Goal: Task Accomplishment & Management: Manage account settings

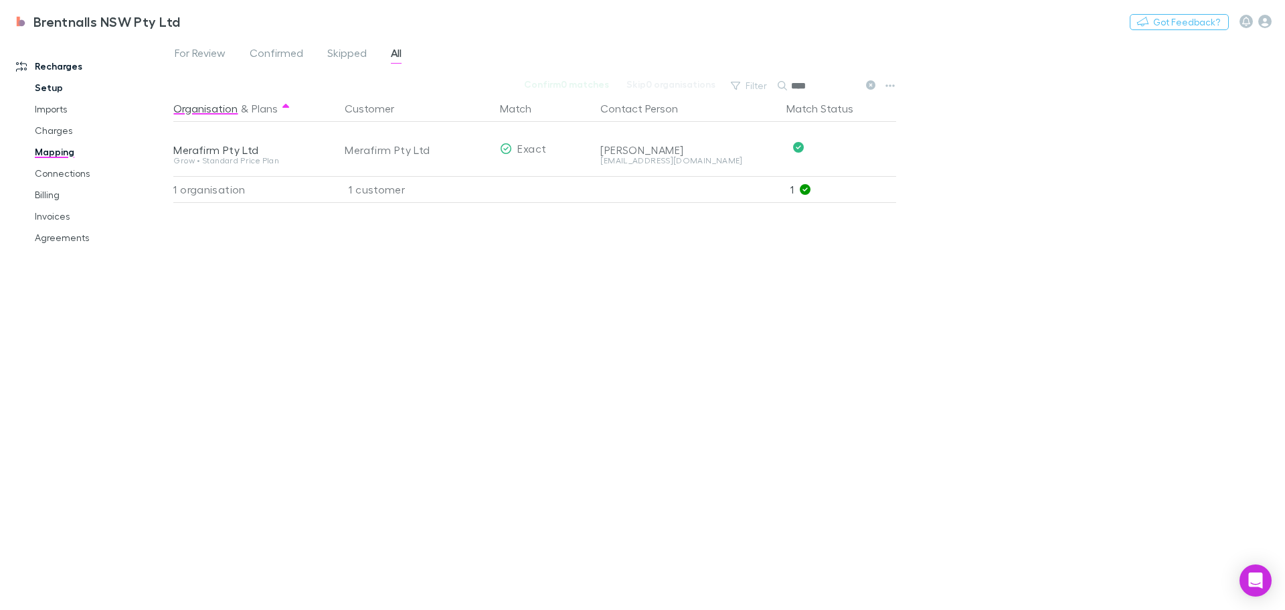
click at [40, 87] on link "Setup" at bounding box center [100, 87] width 159 height 21
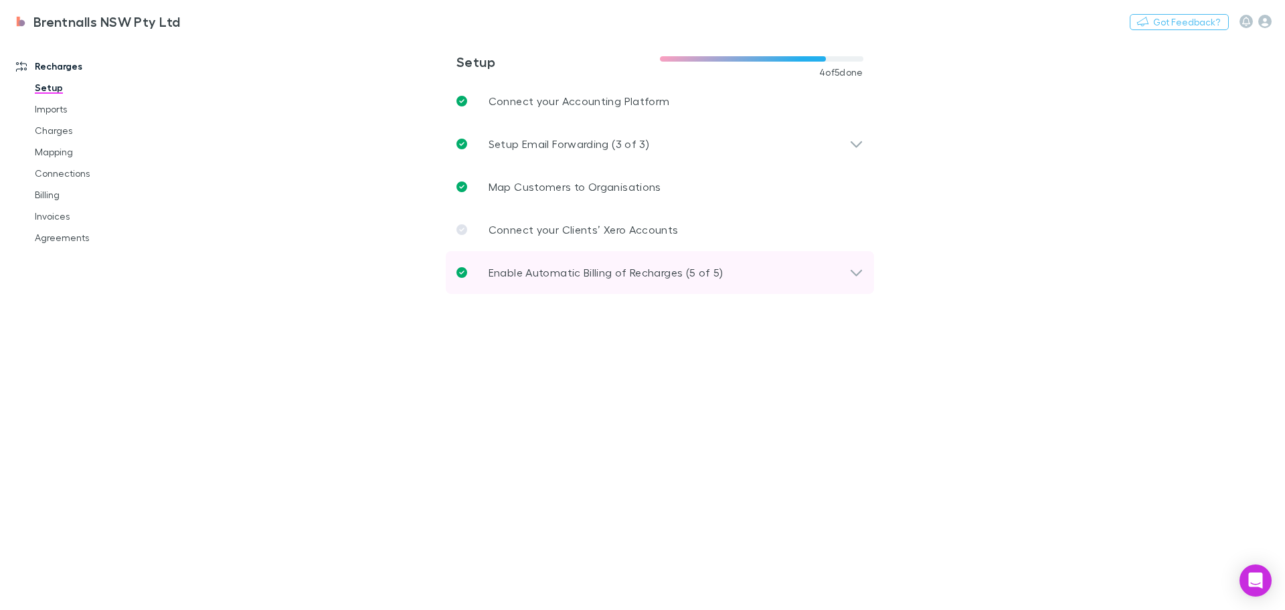
click at [861, 274] on icon at bounding box center [856, 272] width 14 height 16
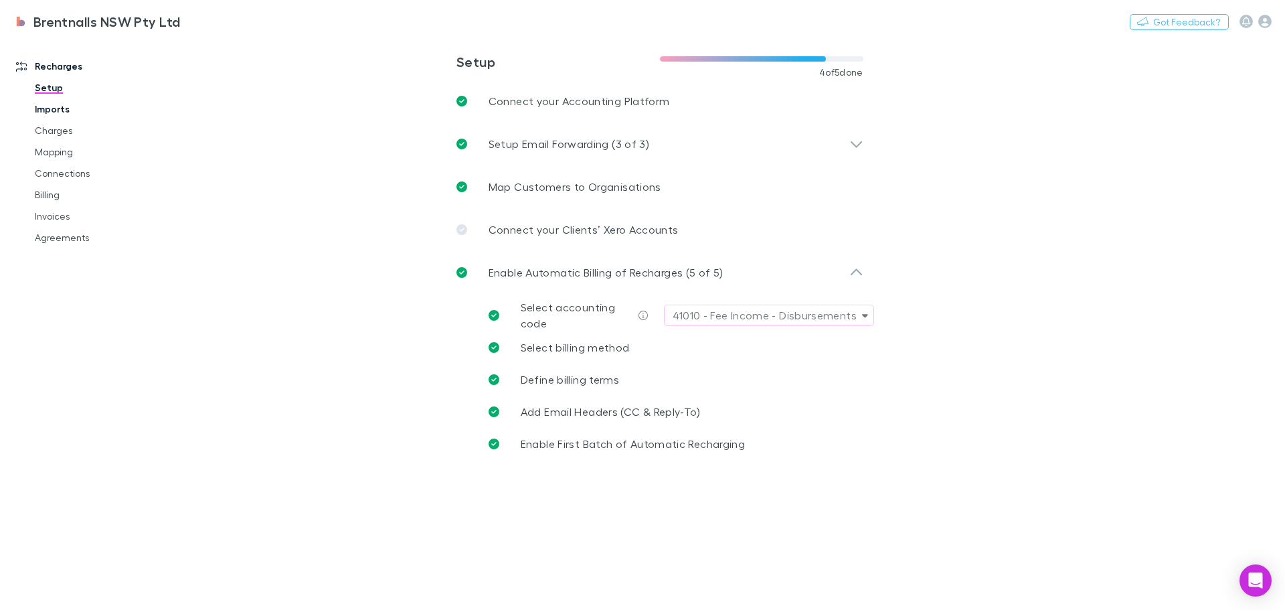
click at [46, 108] on link "Imports" at bounding box center [100, 108] width 159 height 21
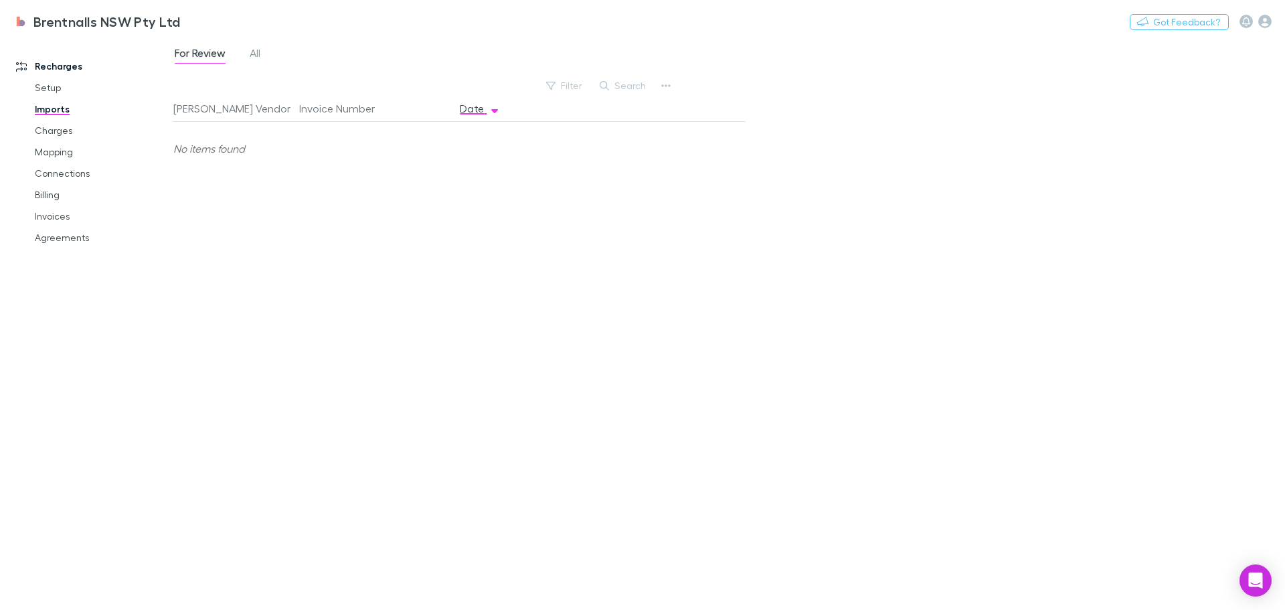
click at [248, 58] on div "For Review All" at bounding box center [222, 54] width 99 height 21
click at [253, 54] on span "All" at bounding box center [255, 54] width 11 height 17
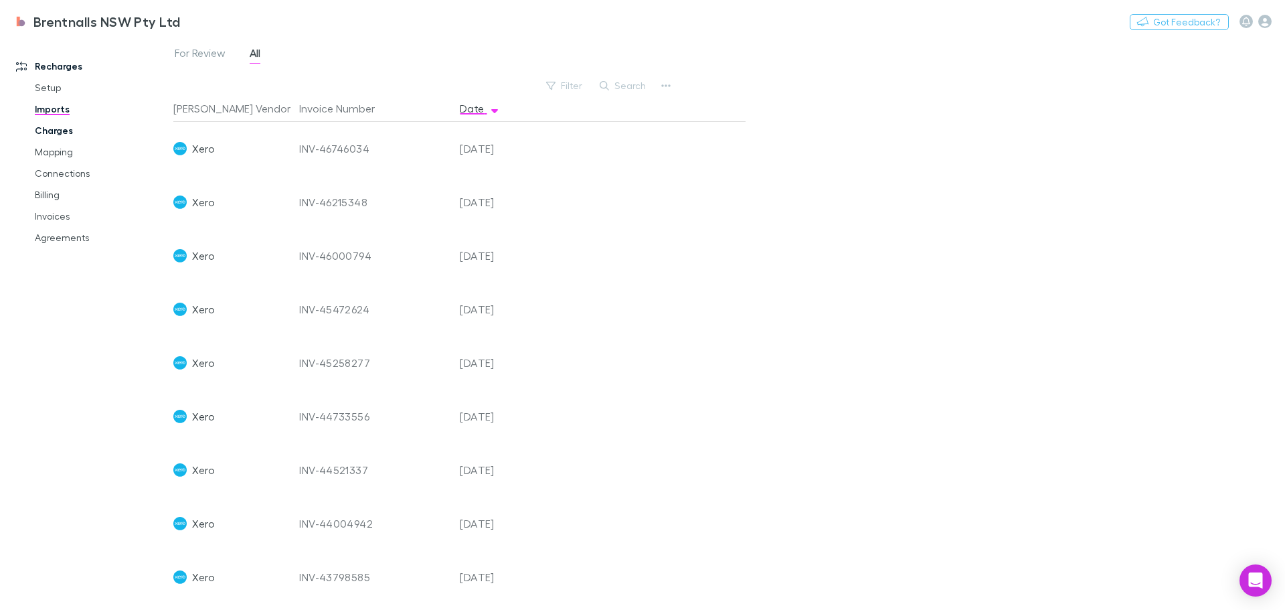
click at [50, 131] on link "Charges" at bounding box center [100, 130] width 159 height 21
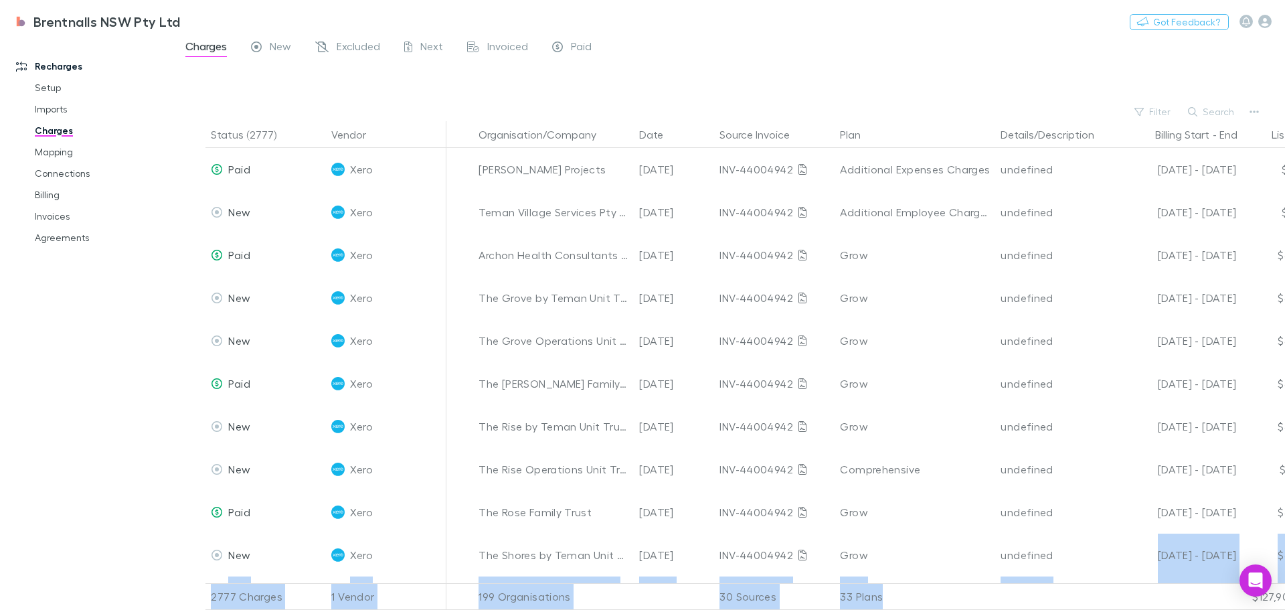
drag, startPoint x: 1088, startPoint y: 569, endPoint x: 1147, endPoint y: 574, distance: 59.1
click at [1147, 574] on div "Status (2777) Vendor Organisation/Company Date Source Invoice Plan Details/Desc…" at bounding box center [729, 365] width 1112 height 489
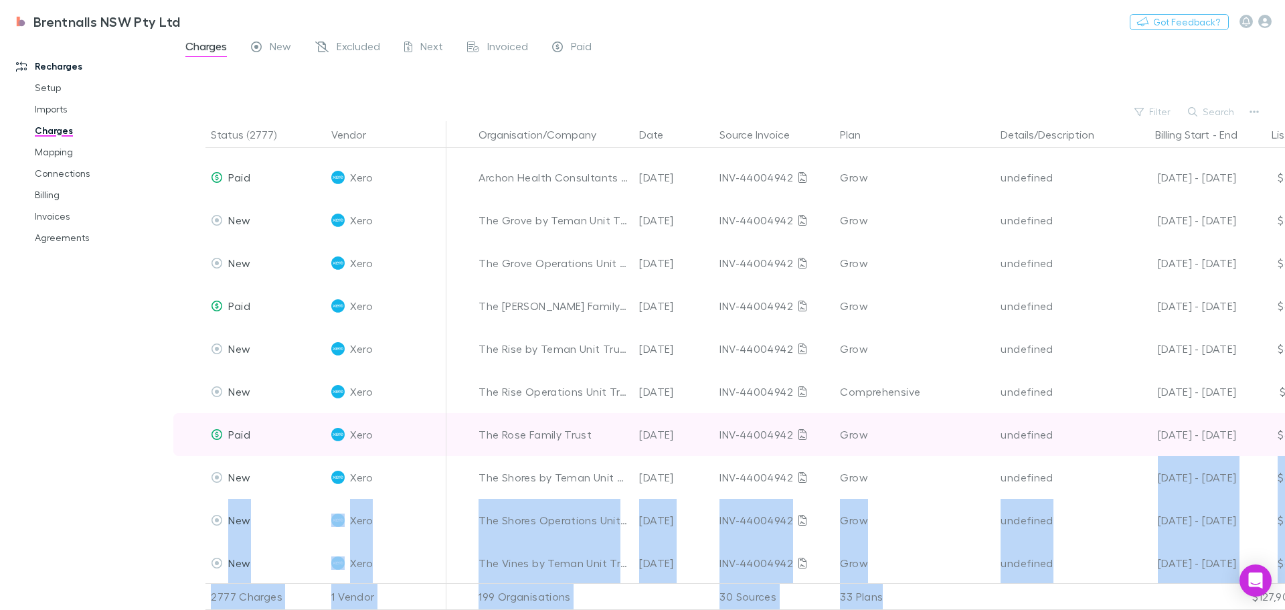
scroll to position [345, 0]
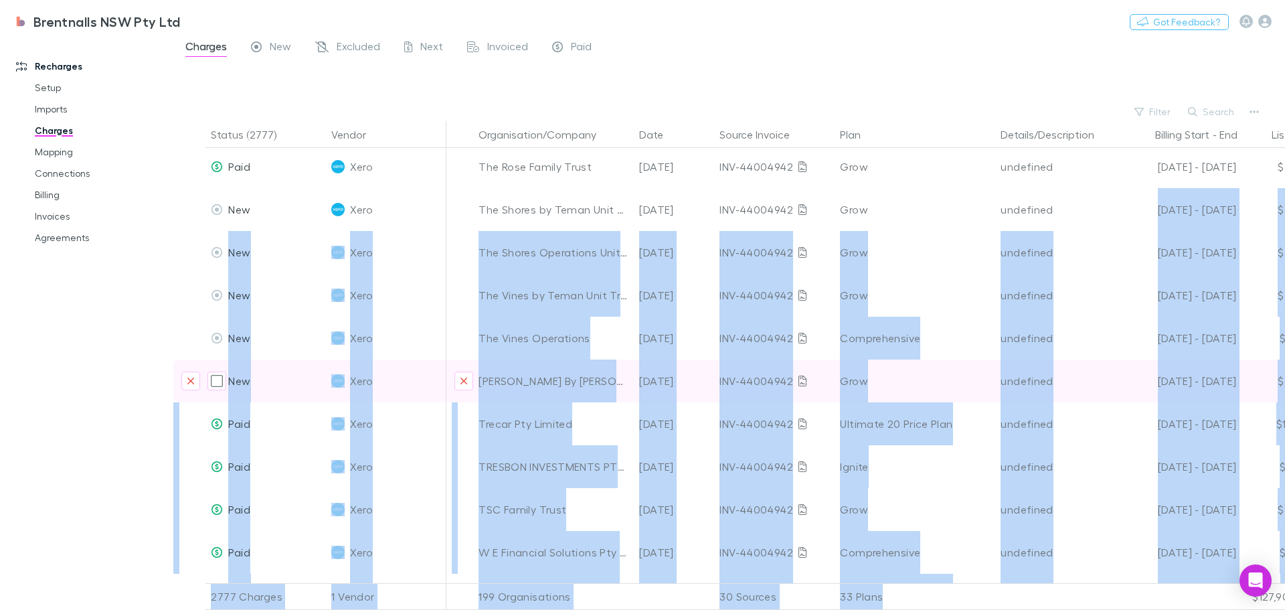
click at [1105, 398] on div "undefined" at bounding box center [1056, 380] width 110 height 43
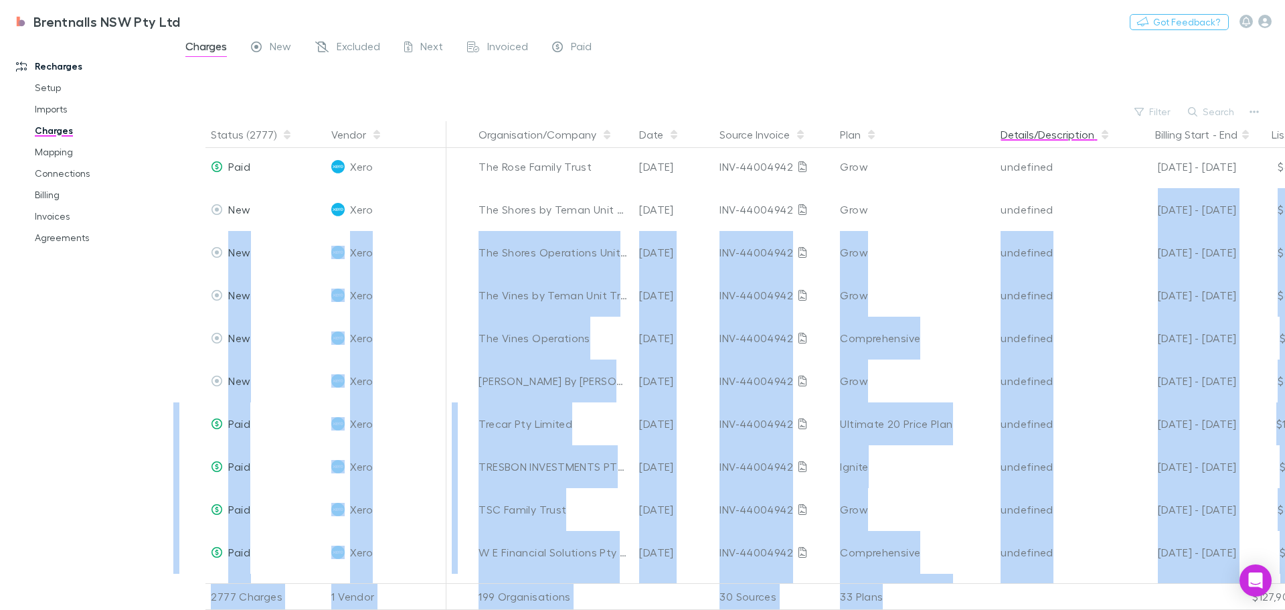
click at [1084, 143] on button "Details/Description" at bounding box center [1056, 134] width 110 height 27
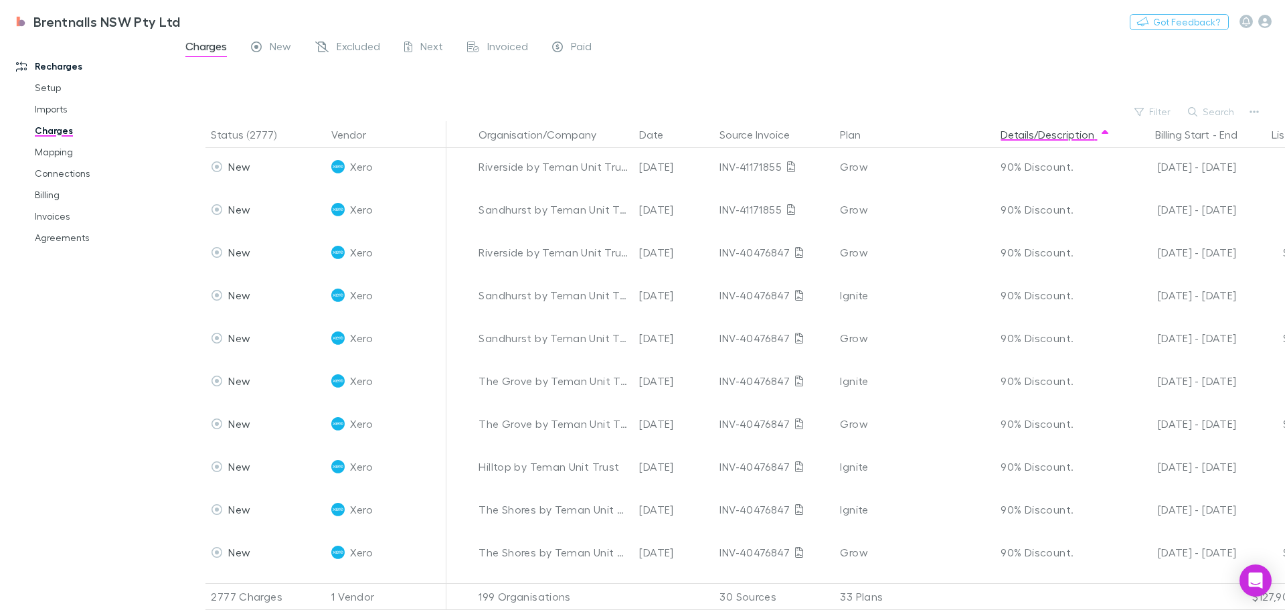
click at [936, 76] on div at bounding box center [741, 82] width 1088 height 39
click at [1057, 133] on button "Details/Description" at bounding box center [1056, 134] width 110 height 27
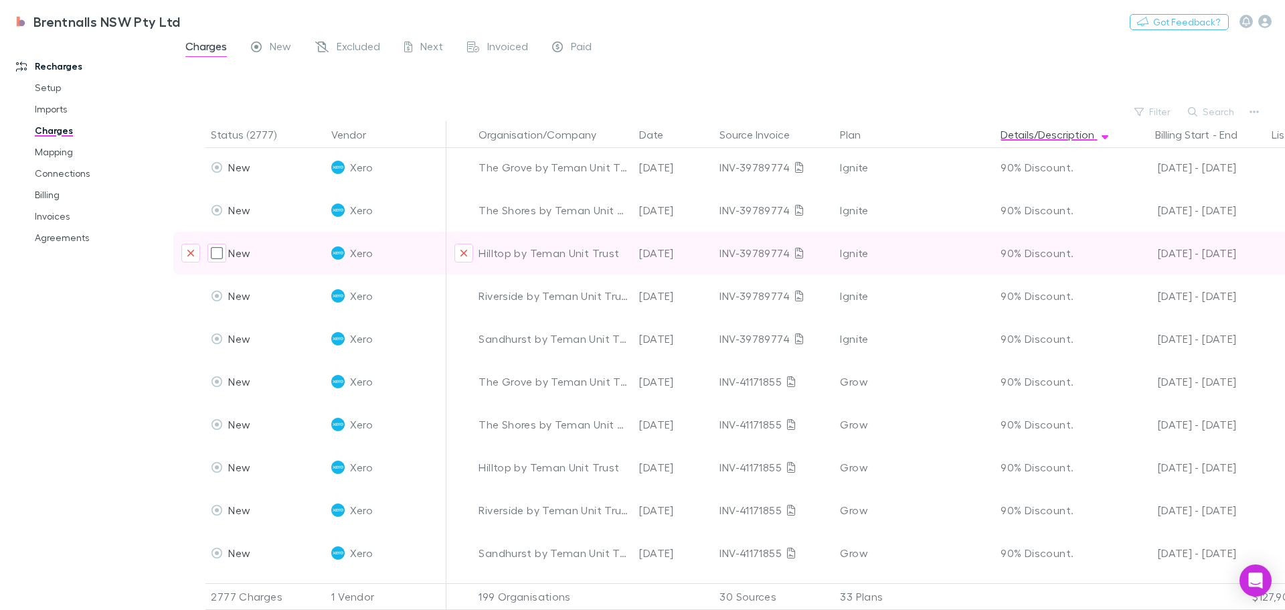
scroll to position [0, 0]
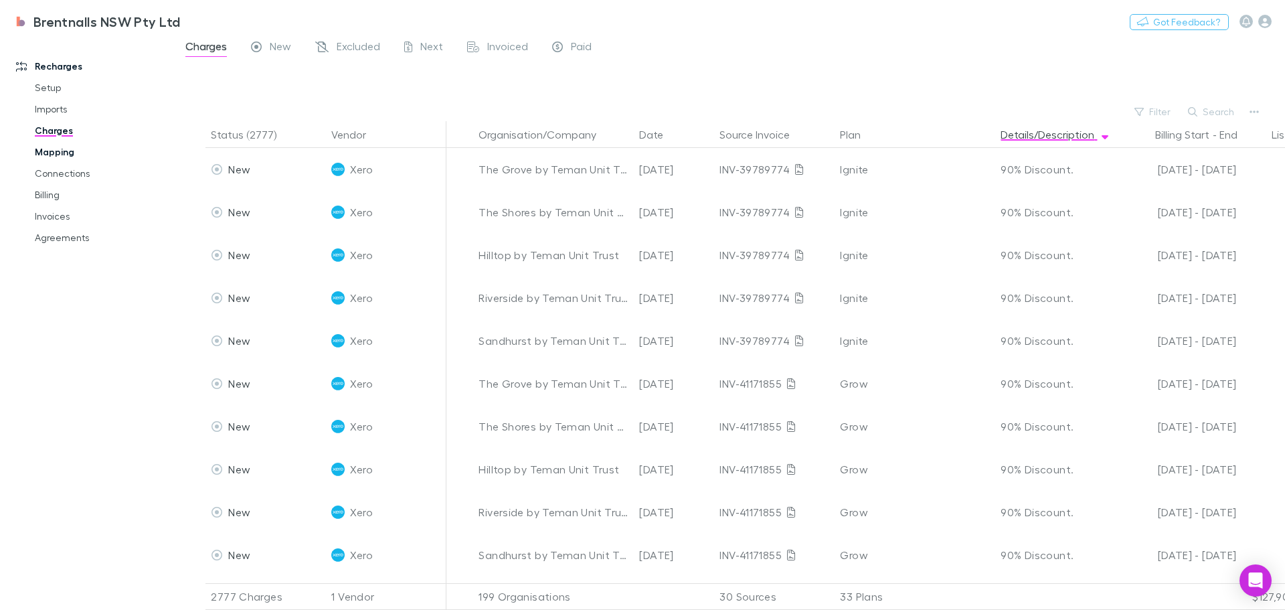
click at [45, 151] on link "Mapping" at bounding box center [100, 151] width 159 height 21
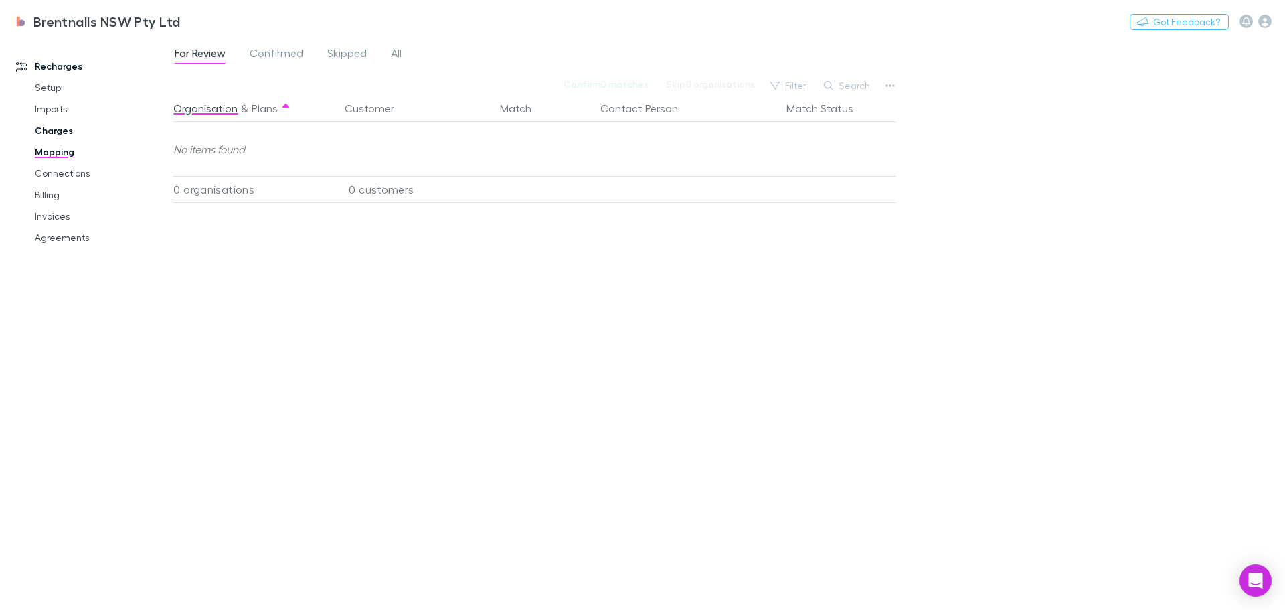
click at [45, 133] on link "Charges" at bounding box center [100, 130] width 159 height 21
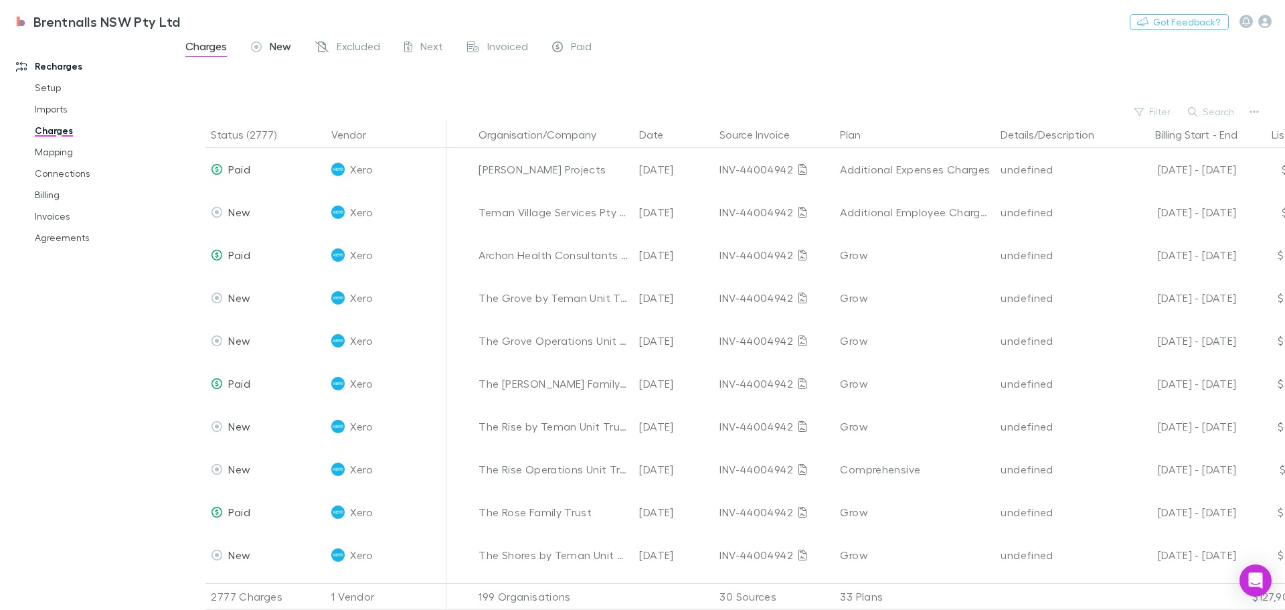
click at [281, 46] on span "New" at bounding box center [280, 47] width 21 height 17
click at [42, 148] on link "Mapping" at bounding box center [100, 151] width 159 height 21
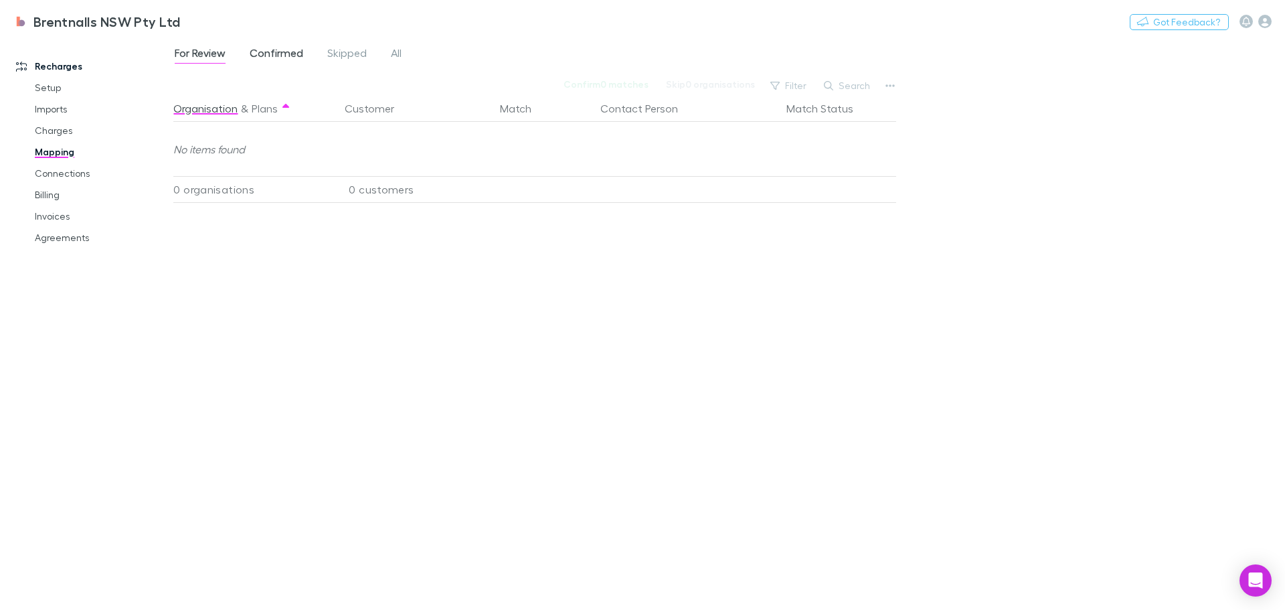
click at [268, 48] on span "Confirmed" at bounding box center [277, 54] width 54 height 17
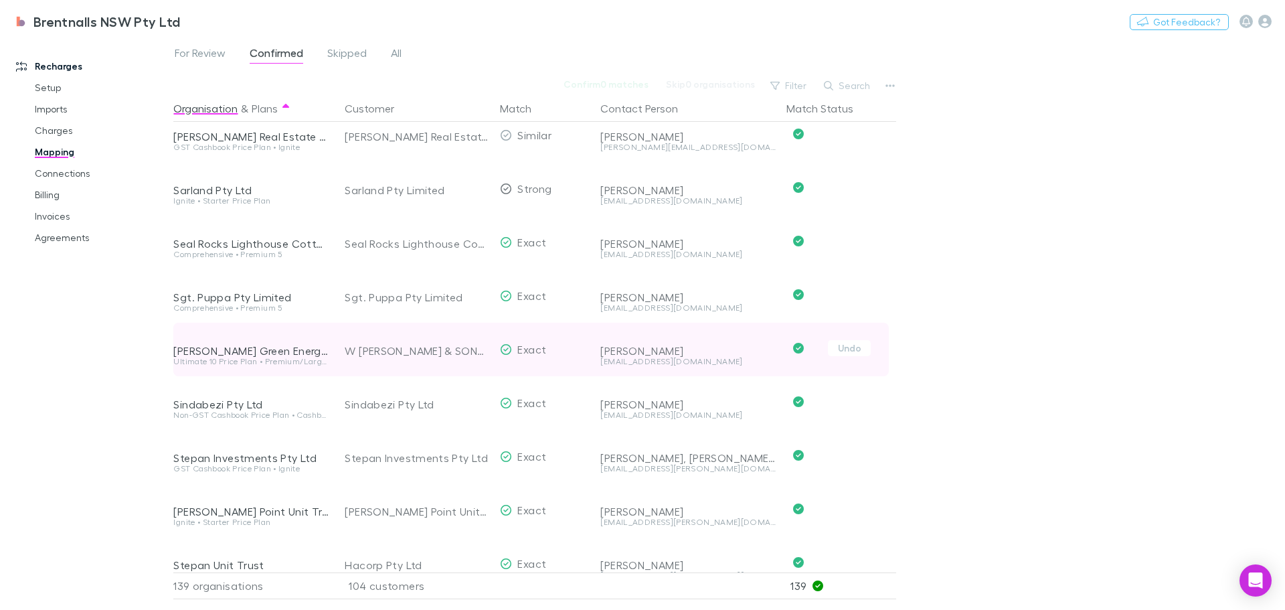
scroll to position [5757, 0]
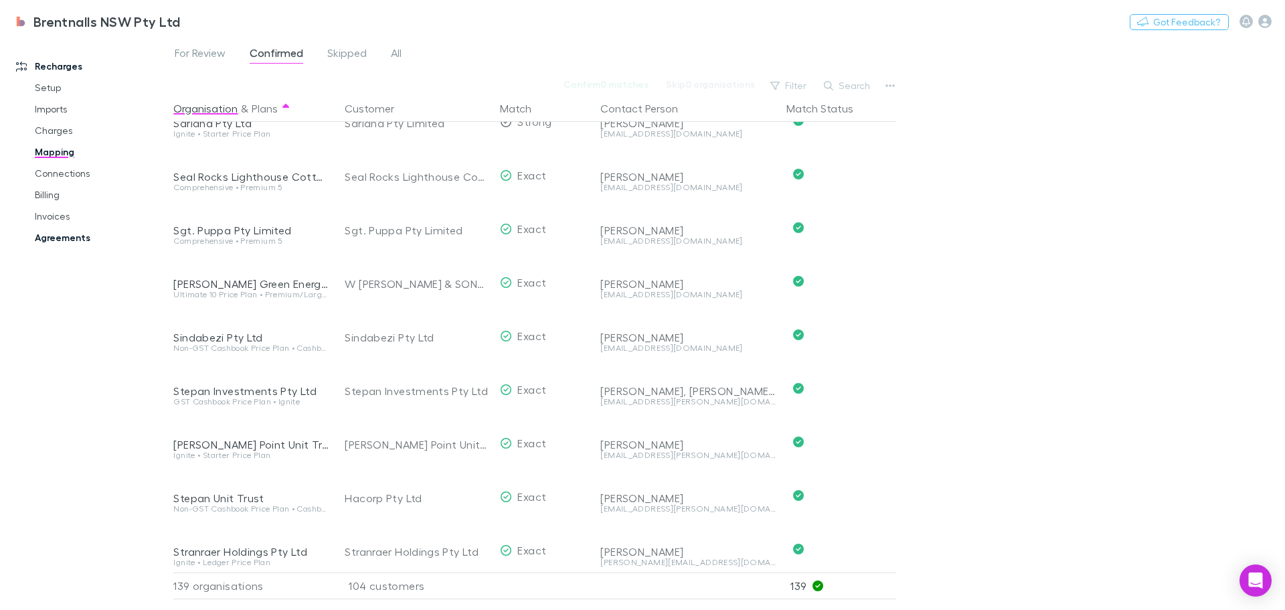
click at [54, 237] on link "Agreements" at bounding box center [100, 237] width 159 height 21
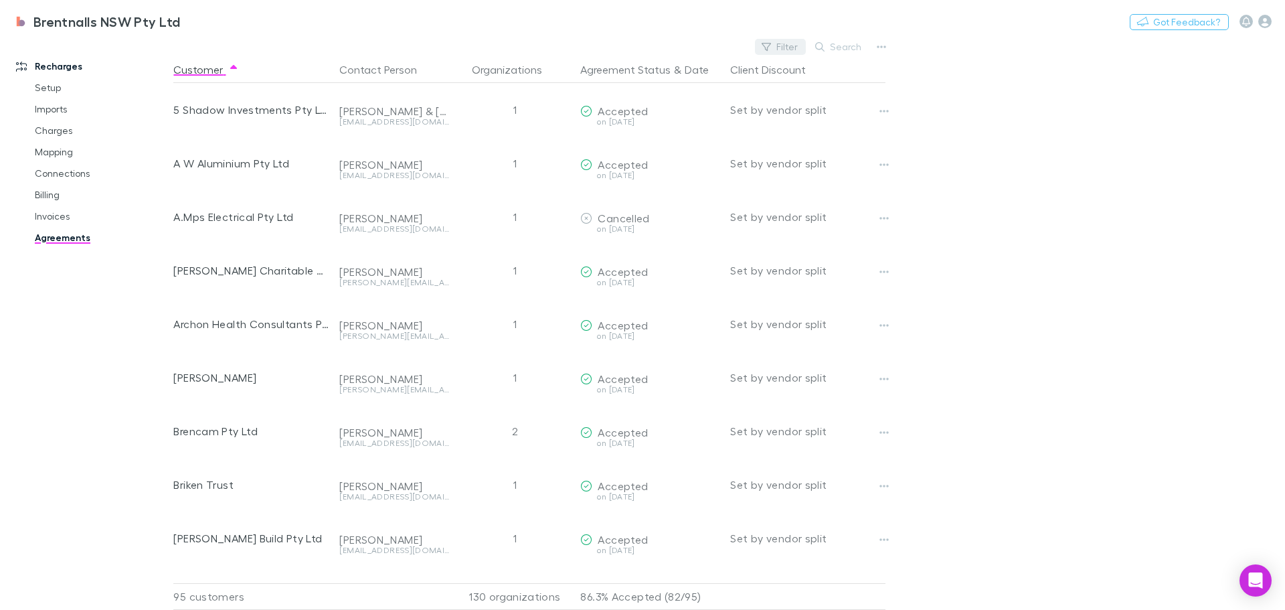
click at [785, 46] on button "Filter" at bounding box center [780, 47] width 51 height 16
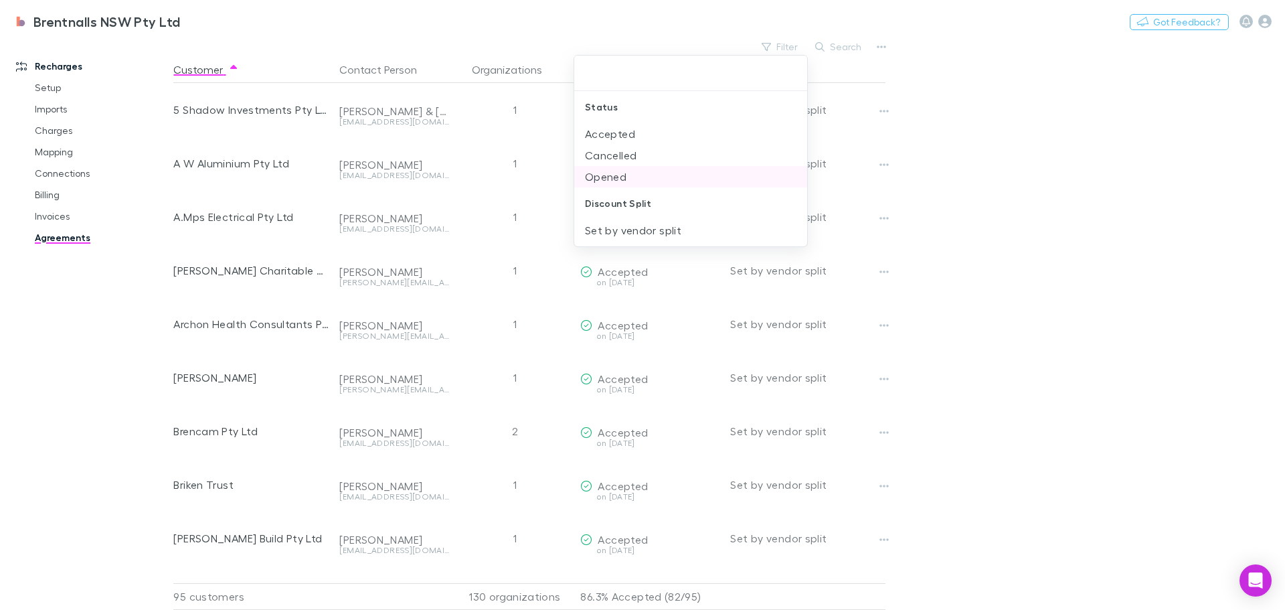
click at [608, 171] on li "Opened" at bounding box center [690, 176] width 233 height 21
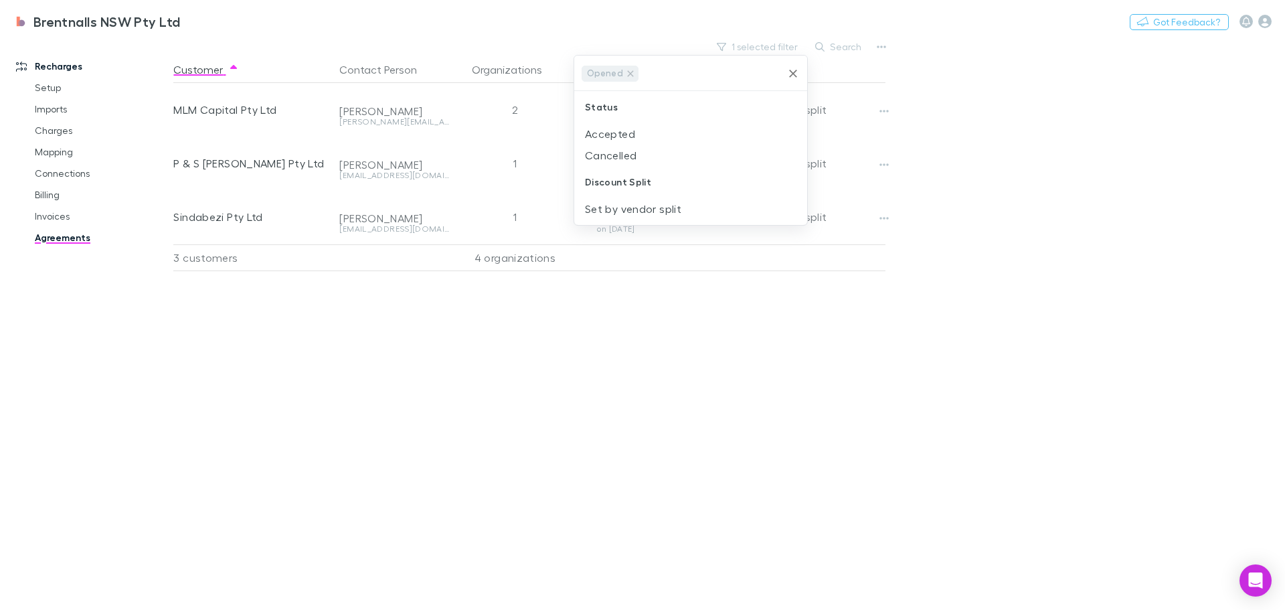
click at [655, 394] on div at bounding box center [642, 305] width 1285 height 610
